Goal: Complete application form

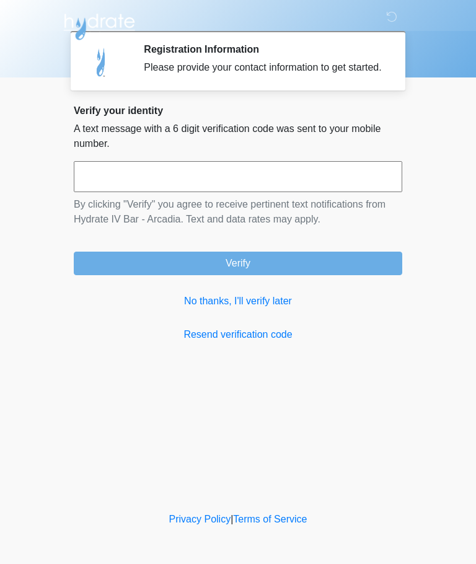
click at [272, 309] on link "No thanks, I'll verify later" at bounding box center [238, 301] width 329 height 15
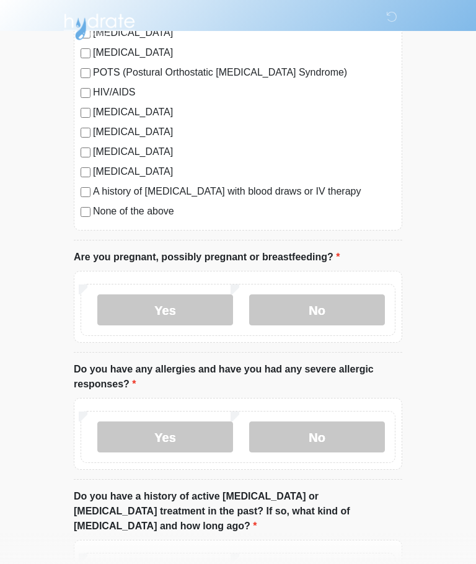
scroll to position [314, 0]
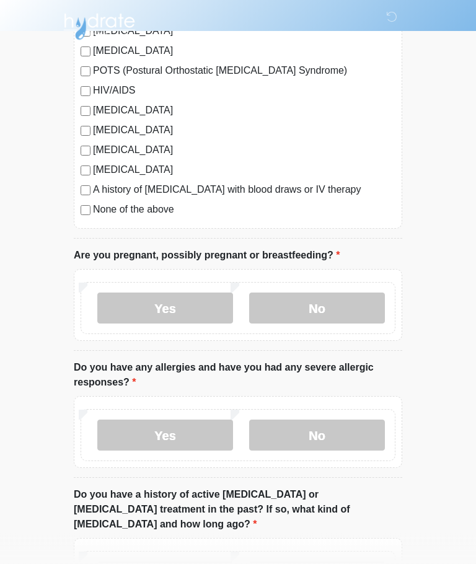
click at [298, 307] on label "No" at bounding box center [317, 308] width 136 height 31
click at [332, 433] on label "No" at bounding box center [317, 435] width 136 height 31
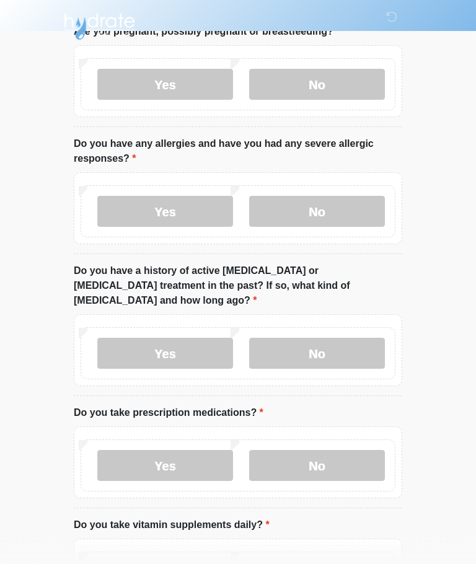
scroll to position [542, 0]
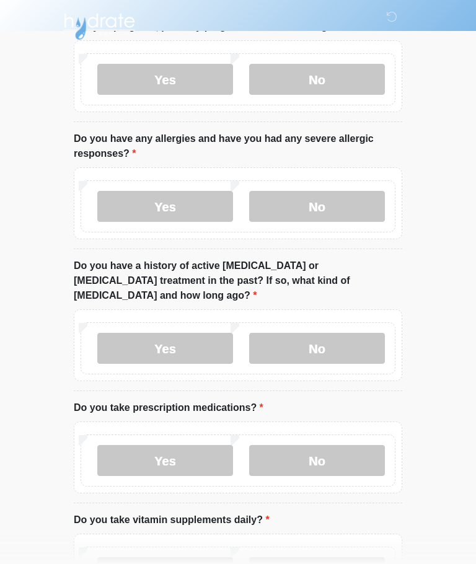
click at [332, 333] on label "No" at bounding box center [317, 348] width 136 height 31
click at [327, 445] on label "No" at bounding box center [317, 460] width 136 height 31
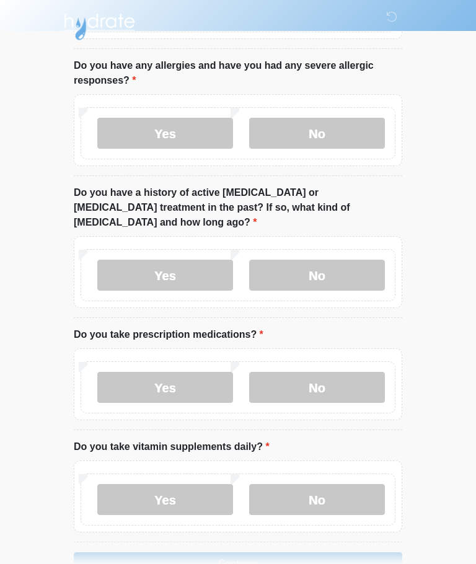
scroll to position [635, 0]
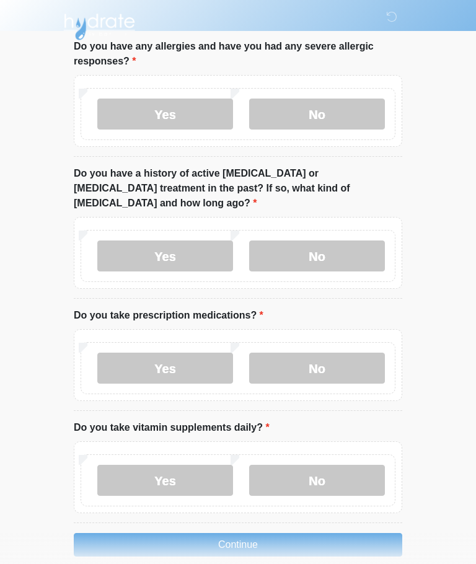
click at [199, 465] on label "Yes" at bounding box center [165, 480] width 136 height 31
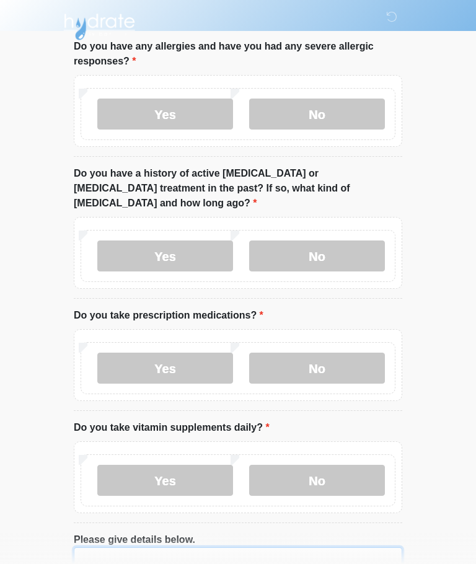
click at [198, 549] on textarea "Please give details below." at bounding box center [238, 573] width 329 height 53
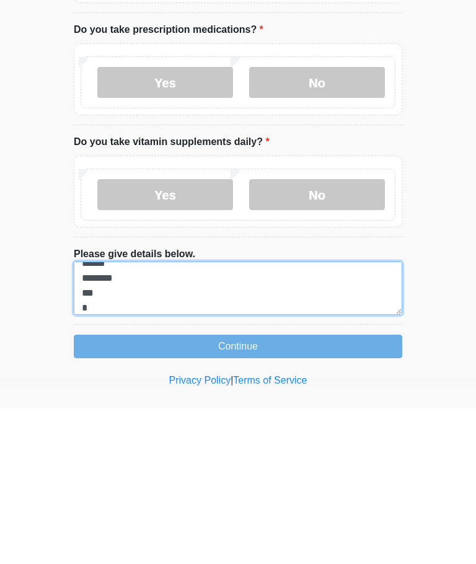
scroll to position [10, 0]
type textarea "****** ******** *** ********"
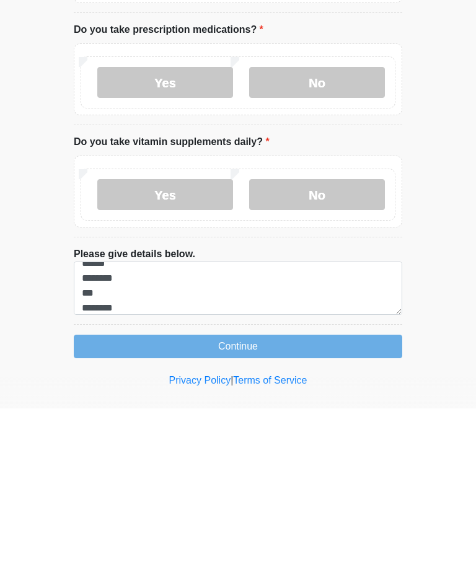
click at [260, 490] on button "Continue" at bounding box center [238, 502] width 329 height 24
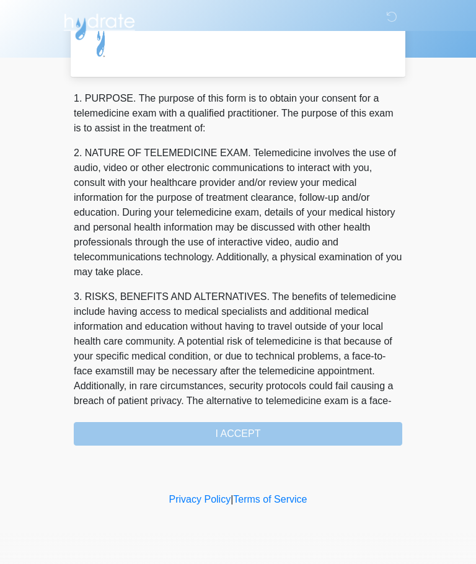
scroll to position [0, 0]
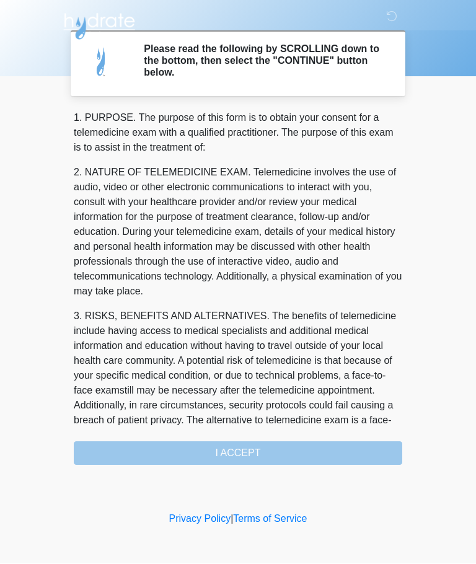
click at [264, 444] on div "1. PURPOSE. The purpose of this form is to obtain your consent for a telemedici…" at bounding box center [238, 288] width 329 height 355
click at [230, 457] on div "1. PURPOSE. The purpose of this form is to obtain your consent for a telemedici…" at bounding box center [238, 288] width 329 height 355
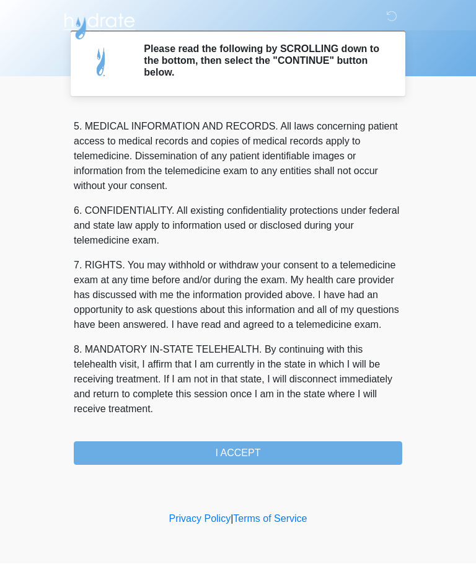
scroll to position [403, 0]
click at [247, 443] on button "I ACCEPT" at bounding box center [238, 454] width 329 height 24
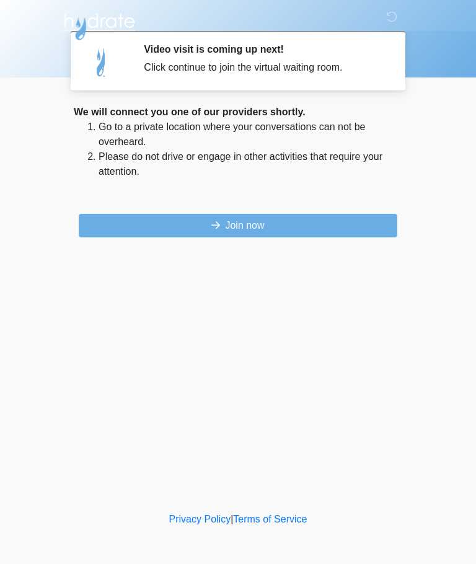
click at [239, 229] on button "Join now" at bounding box center [238, 226] width 319 height 24
